Goal: Find specific page/section: Find specific page/section

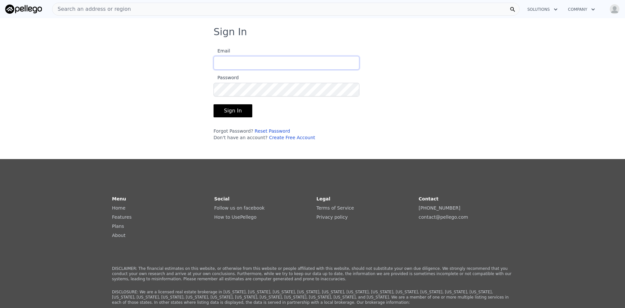
click at [239, 64] on input "Email" at bounding box center [287, 63] width 146 height 14
type input "[EMAIL_ADDRESS][DOMAIN_NAME]"
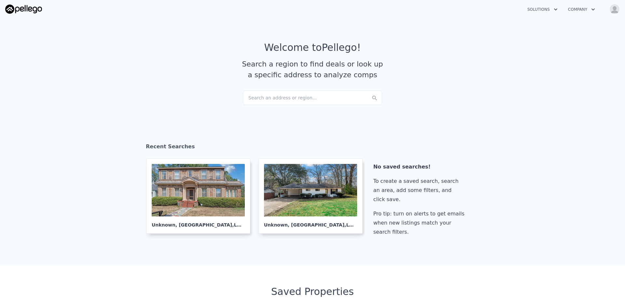
click at [286, 97] on div "Search an address or region..." at bounding box center [312, 98] width 139 height 14
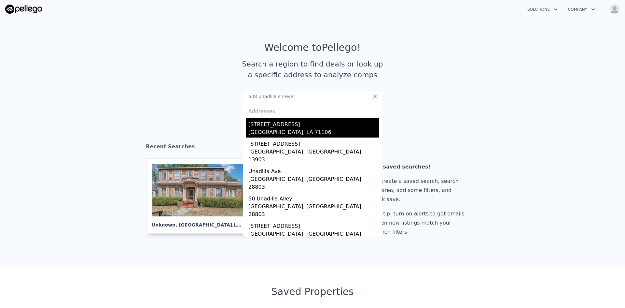
type input "608 unadilla shrever"
click at [276, 126] on div "[STREET_ADDRESS]" at bounding box center [313, 123] width 131 height 10
